Goal: Find specific page/section

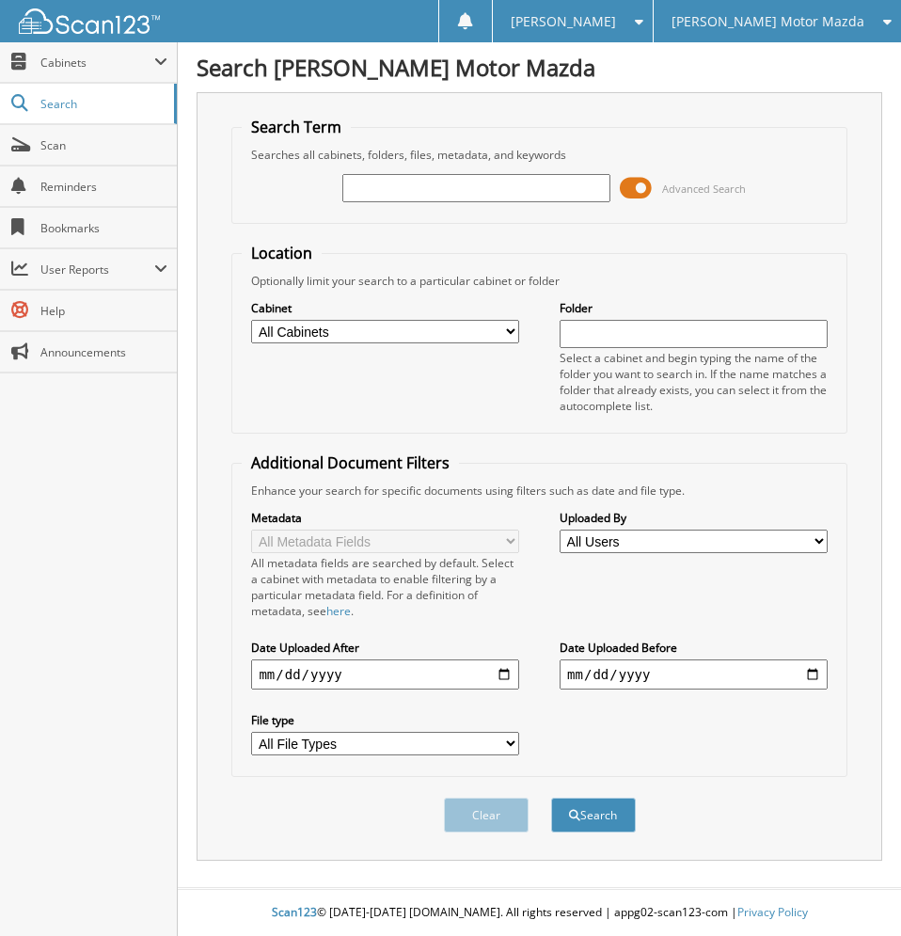
click at [468, 180] on input "text" at bounding box center [475, 188] width 267 height 28
type input "B31953"
click at [551, 798] on button "Search" at bounding box center [593, 815] width 85 height 35
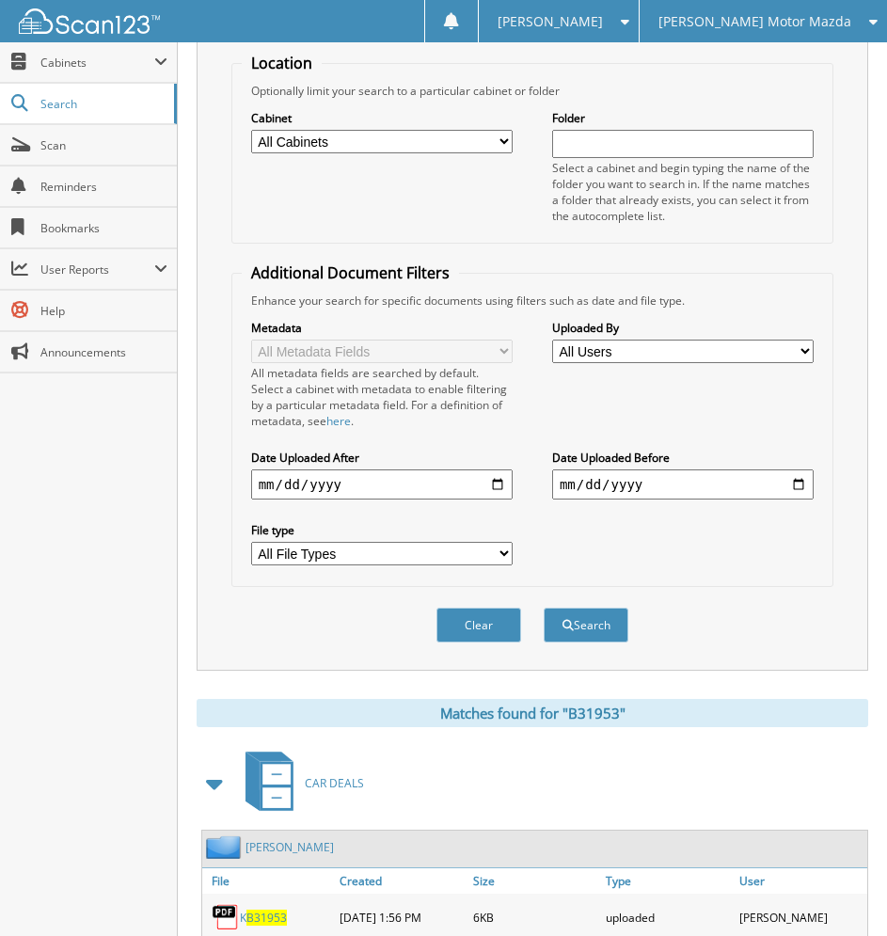
scroll to position [362, 0]
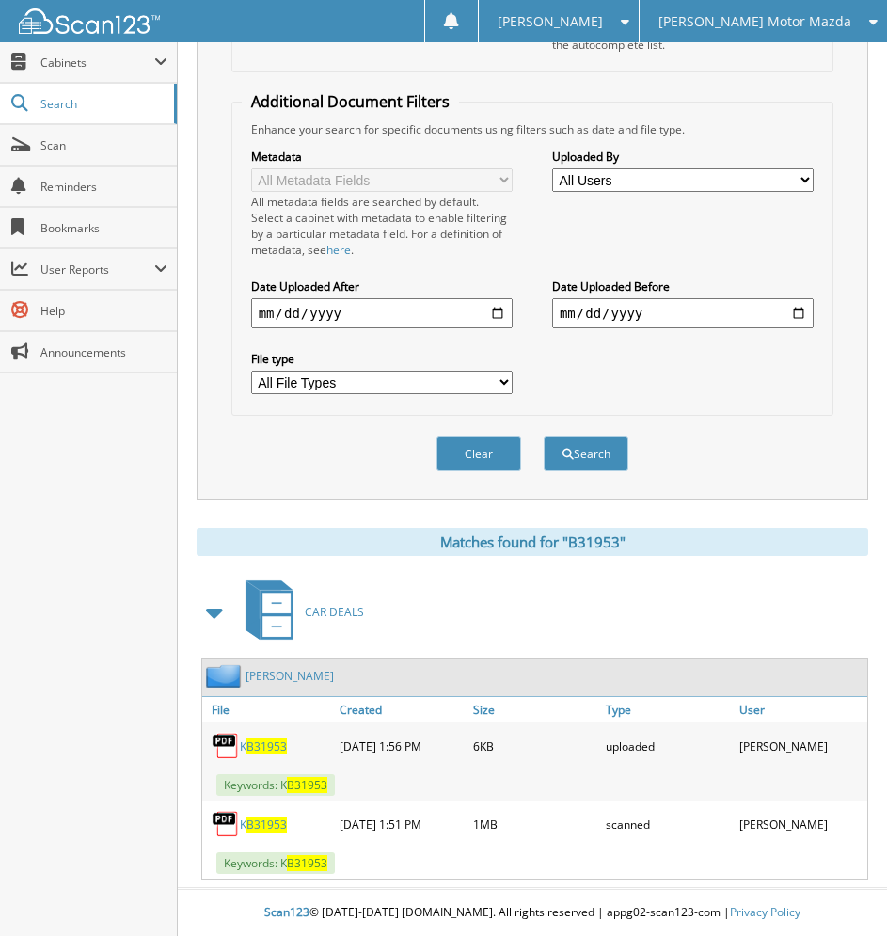
click at [259, 821] on span "B31953" at bounding box center [266, 825] width 40 height 16
drag, startPoint x: 804, startPoint y: 101, endPoint x: 799, endPoint y: 111, distance: 11.8
click at [804, 101] on fieldset "Additional Document Filters Enhance your search for specific documents using fi…" at bounding box center [532, 253] width 603 height 325
click at [76, 132] on link "Scan" at bounding box center [88, 145] width 177 height 40
